Goal: Transaction & Acquisition: Purchase product/service

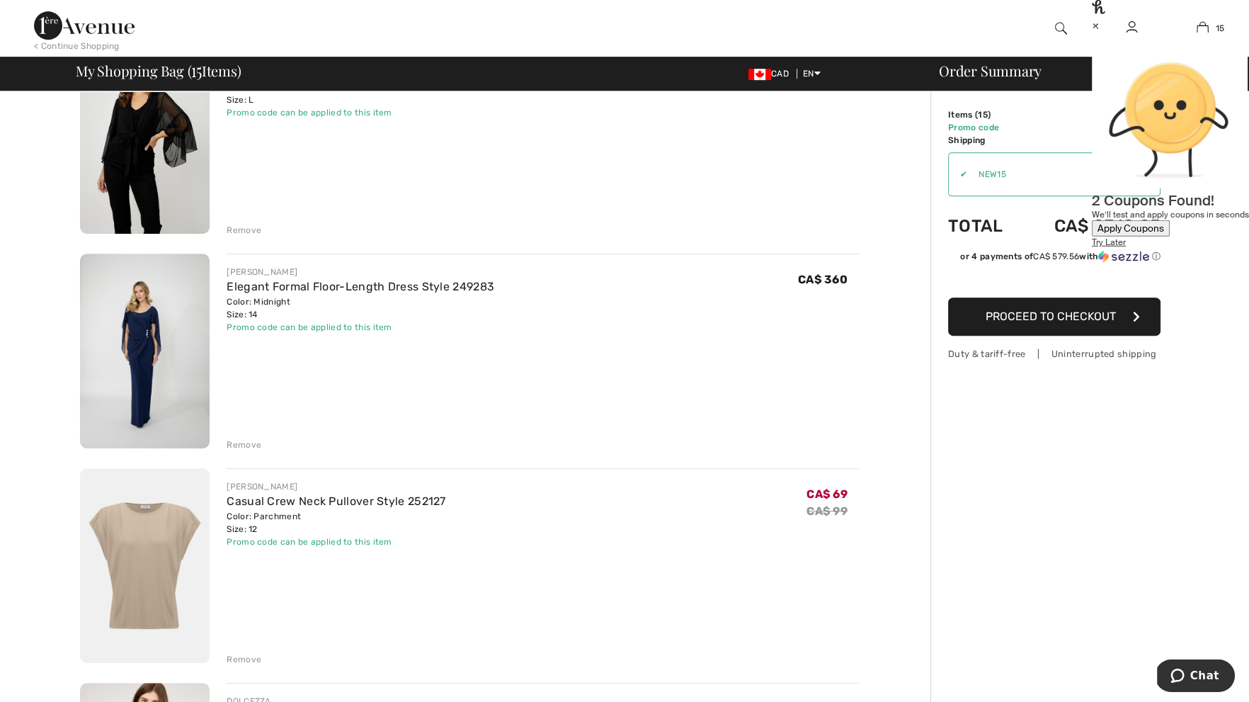
scroll to position [1018, 0]
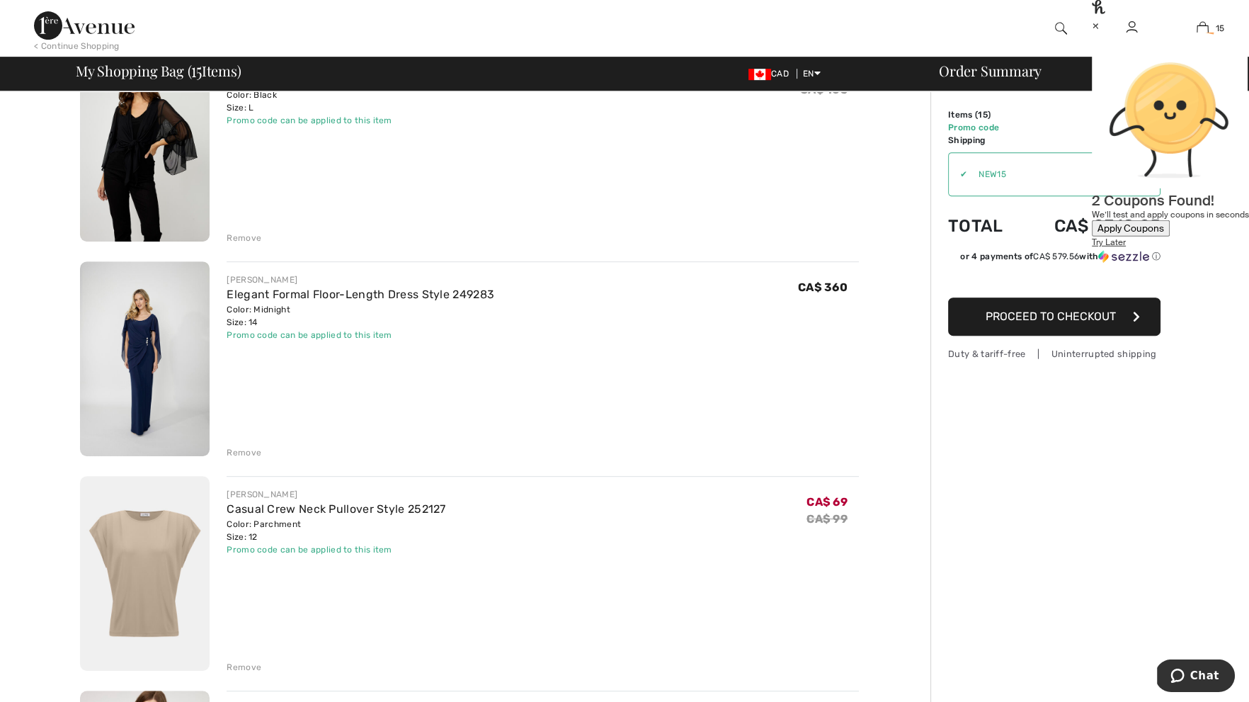
click at [246, 453] on div "Remove" at bounding box center [244, 452] width 35 height 13
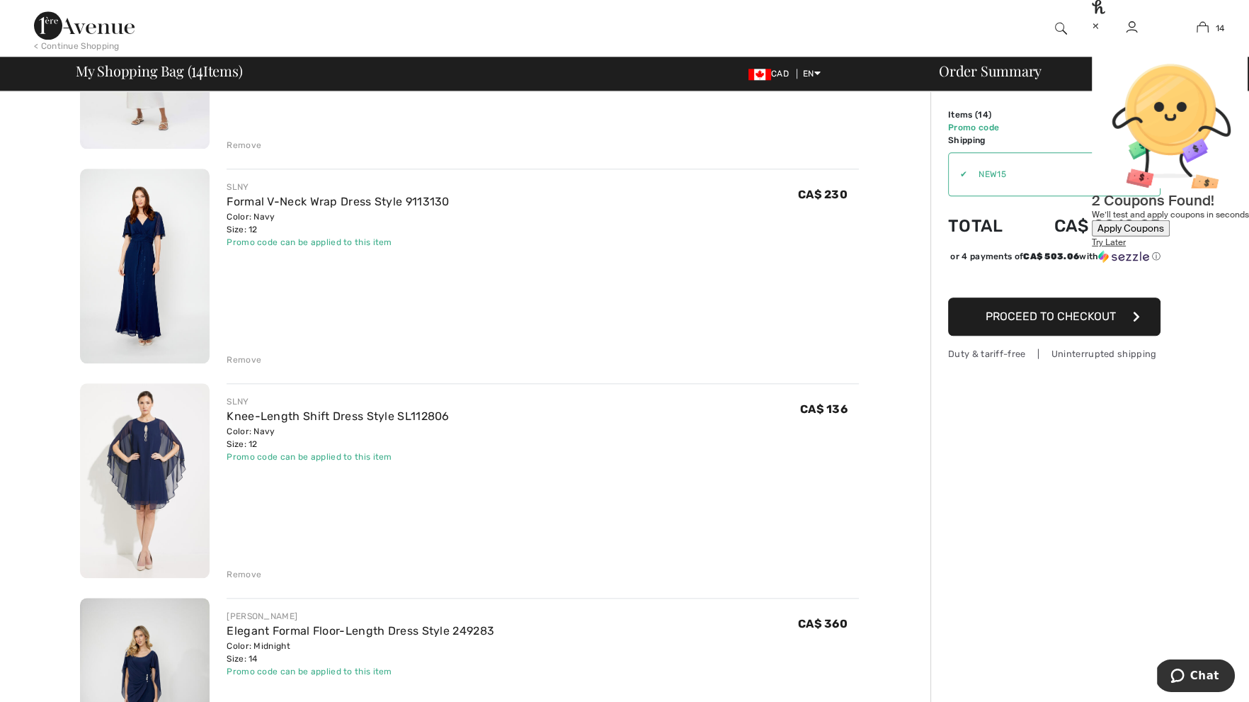
scroll to position [2399, 0]
click at [180, 285] on img at bounding box center [145, 264] width 130 height 195
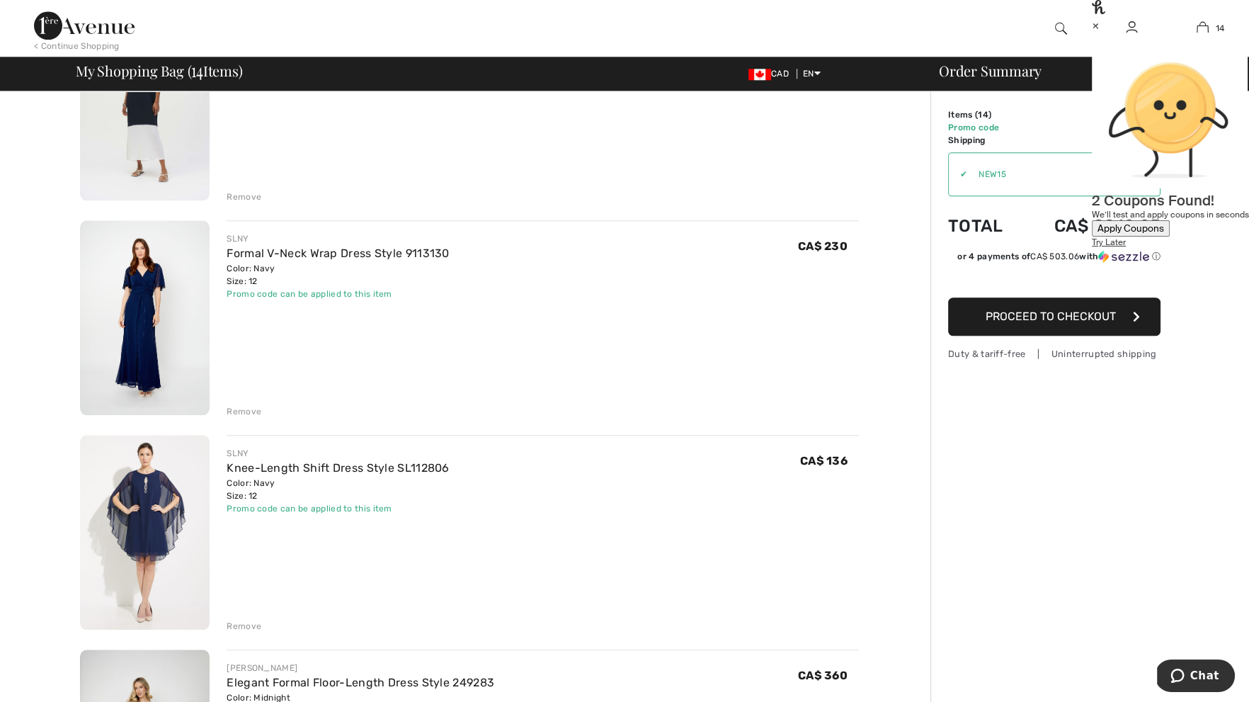
scroll to position [2329, 0]
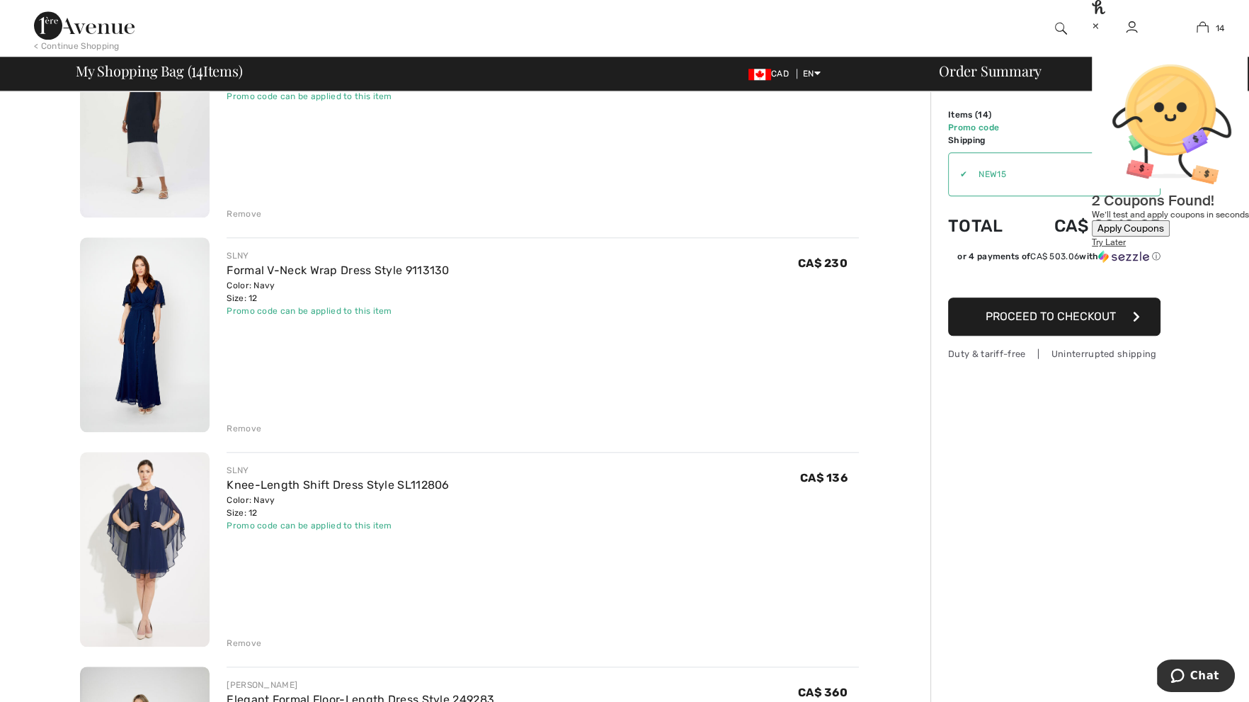
click at [1214, 33] on div "×" at bounding box center [1170, 25] width 157 height 15
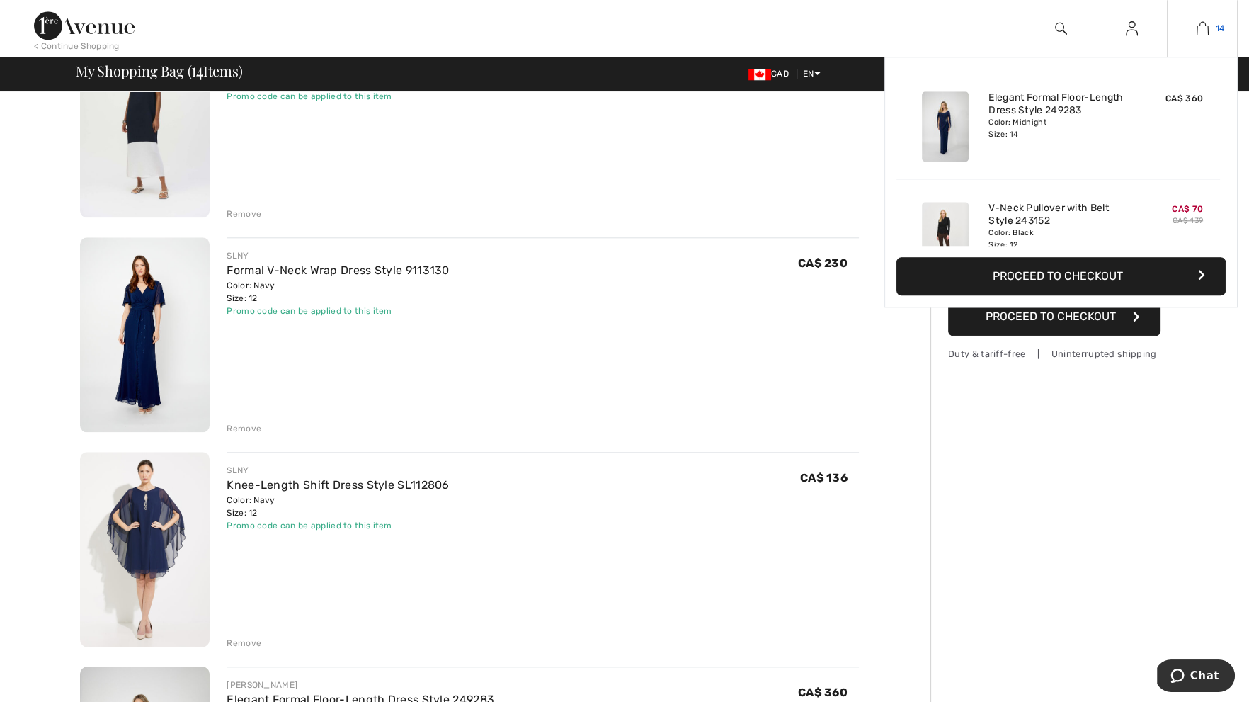
click at [1214, 36] on link "14" at bounding box center [1201, 28] width 69 height 17
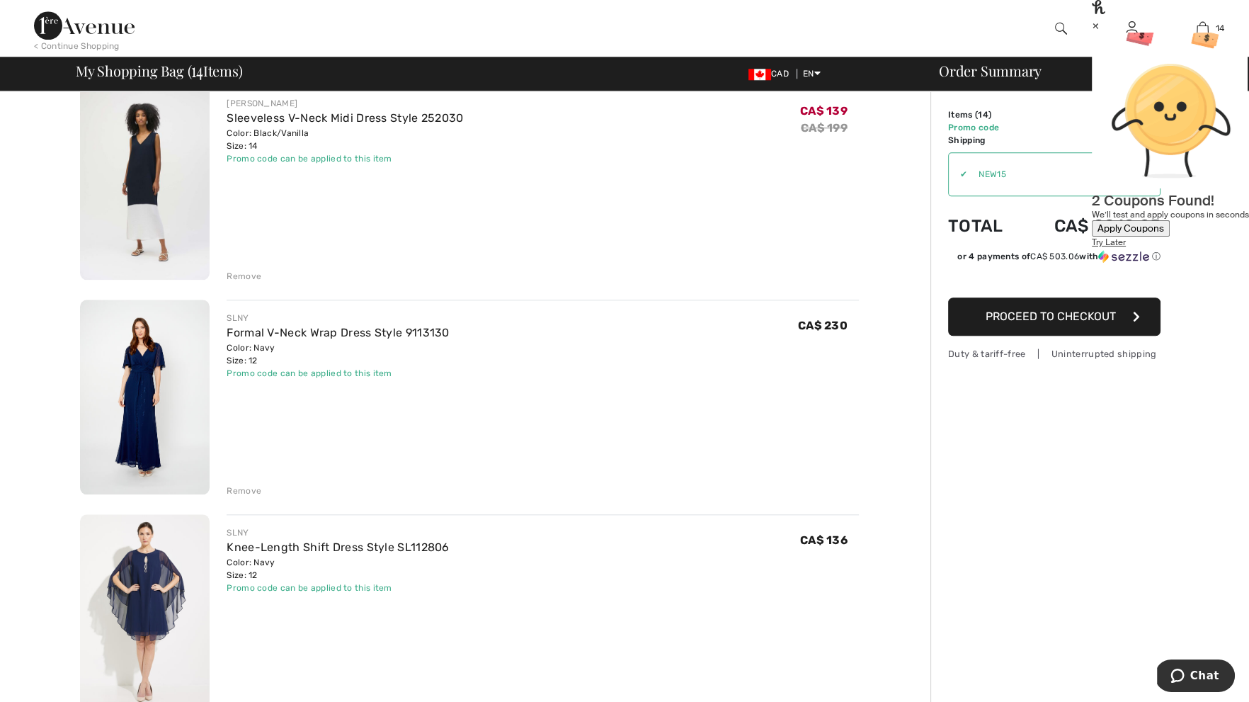
scroll to position [2631, 0]
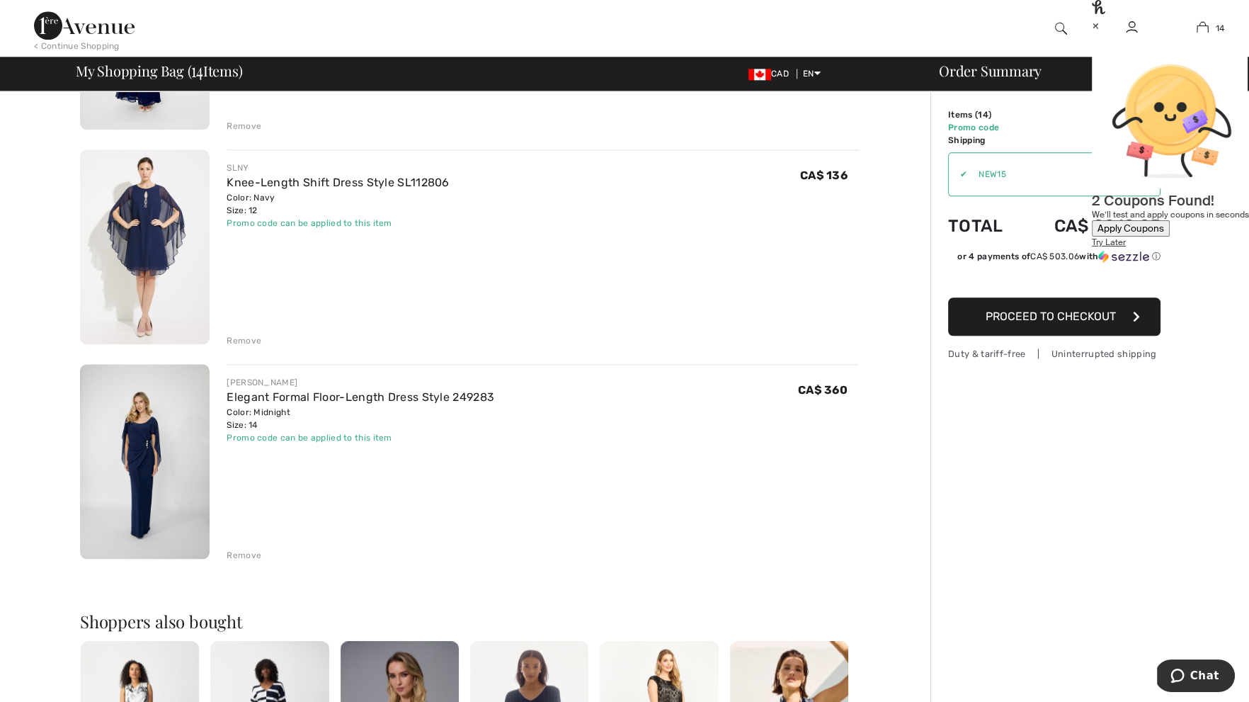
click at [241, 557] on div "Remove" at bounding box center [244, 555] width 35 height 13
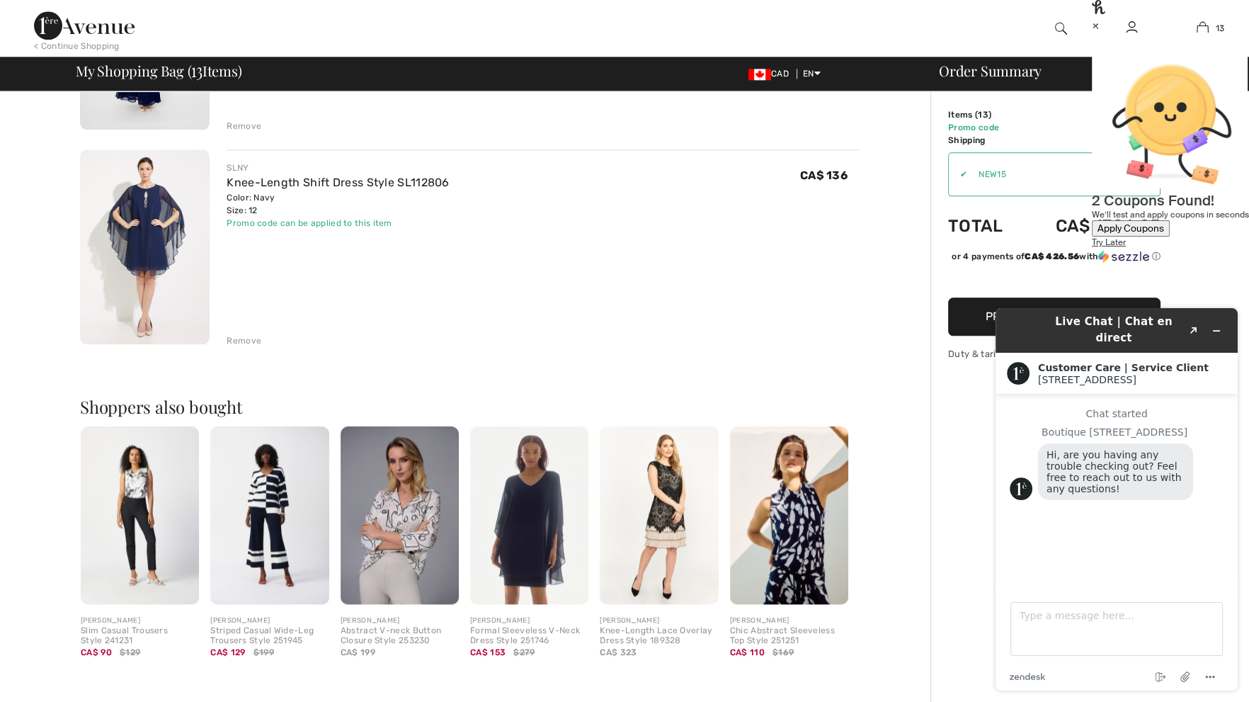
scroll to position [0, 0]
